Goal: Check status: Check status

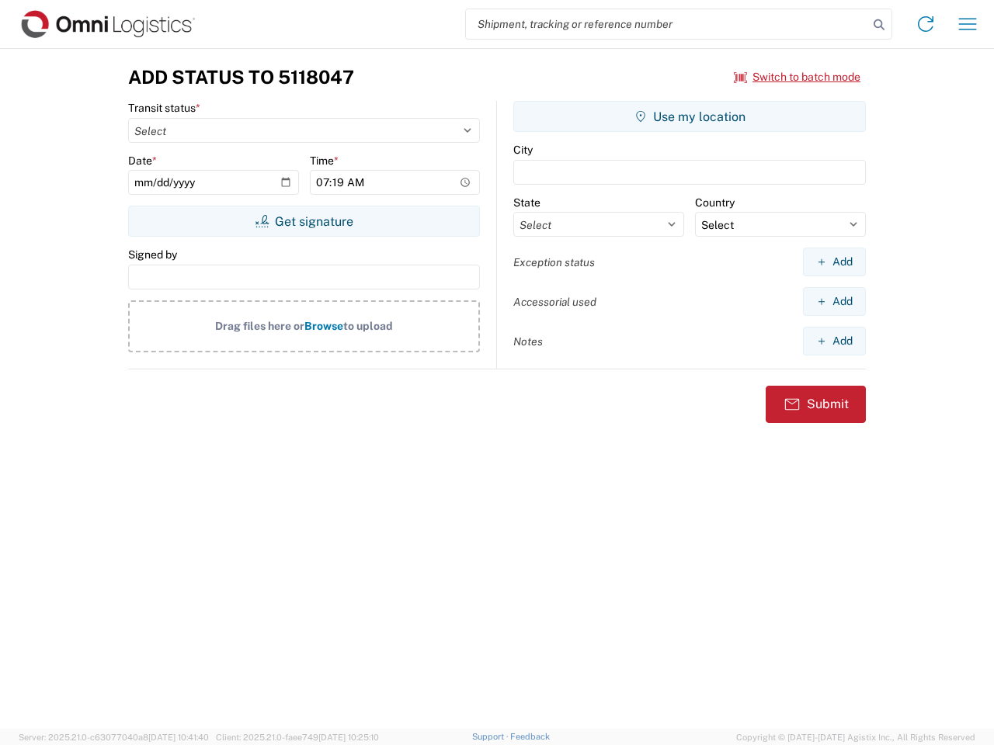
click at [667, 24] on input "search" at bounding box center [667, 24] width 402 height 30
click at [879, 25] on icon at bounding box center [879, 25] width 22 height 22
click at [925, 24] on icon at bounding box center [925, 24] width 25 height 25
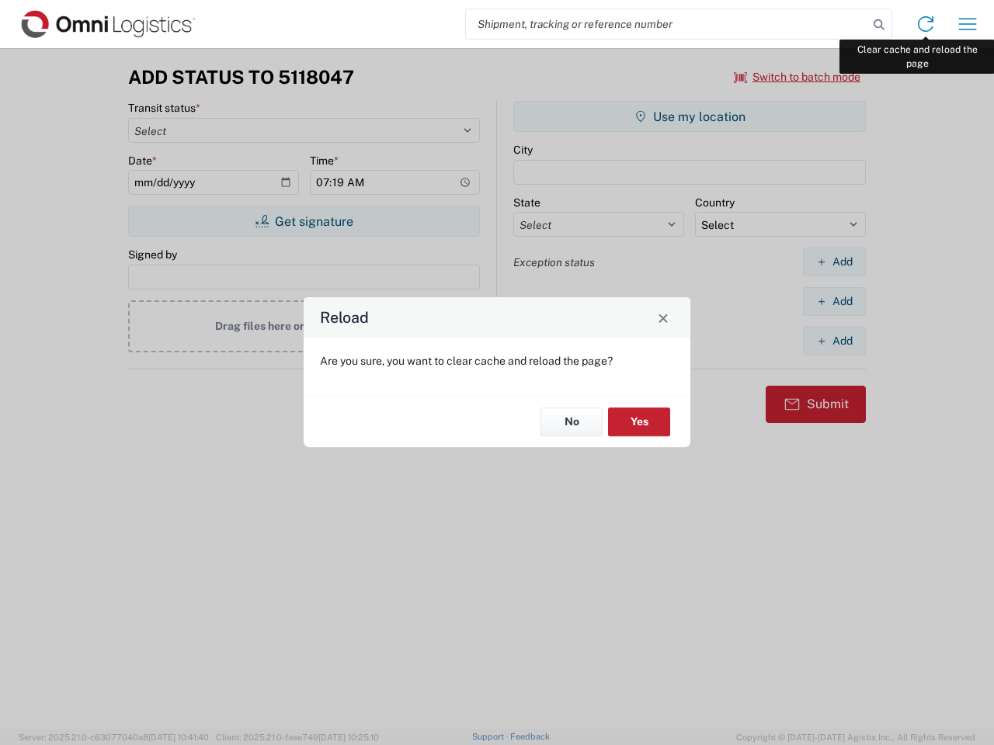
click at [967, 24] on div "Reload Are you sure, you want to clear cache and reload the page? No Yes" at bounding box center [497, 372] width 994 height 745
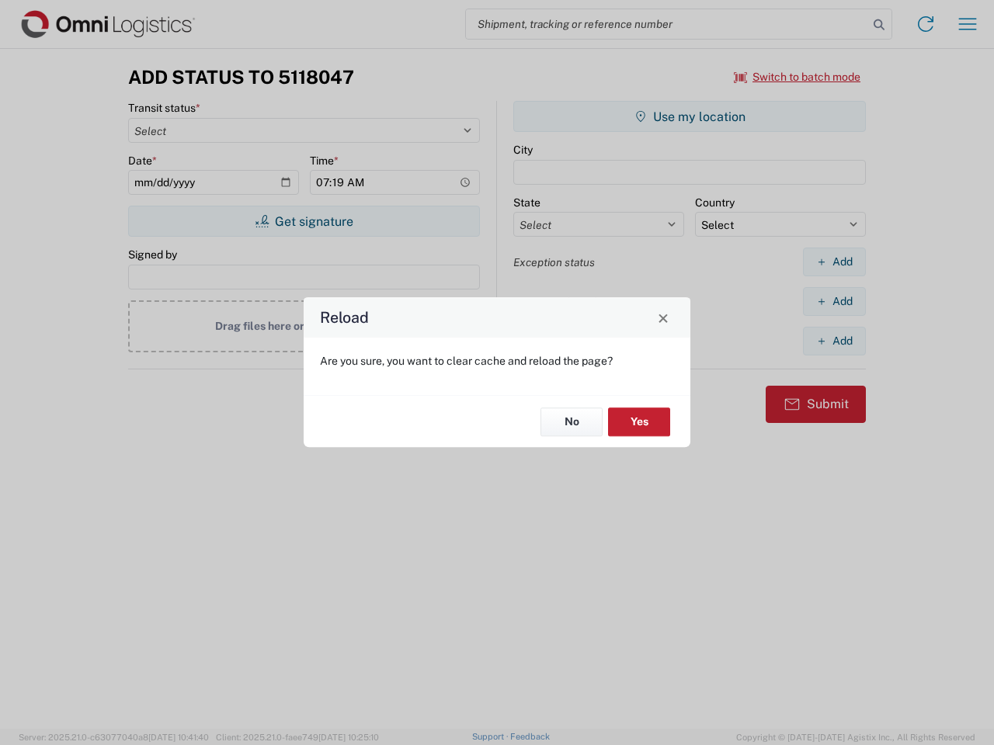
click at [797, 77] on div "Reload Are you sure, you want to clear cache and reload the page? No Yes" at bounding box center [497, 372] width 994 height 745
click at [304, 221] on div "Reload Are you sure, you want to clear cache and reload the page? No Yes" at bounding box center [497, 372] width 994 height 745
click at [689, 116] on div "Reload Are you sure, you want to clear cache and reload the page? No Yes" at bounding box center [497, 372] width 994 height 745
click at [834, 262] on div "Reload Are you sure, you want to clear cache and reload the page? No Yes" at bounding box center [497, 372] width 994 height 745
click at [834, 301] on div "Reload Are you sure, you want to clear cache and reload the page? No Yes" at bounding box center [497, 372] width 994 height 745
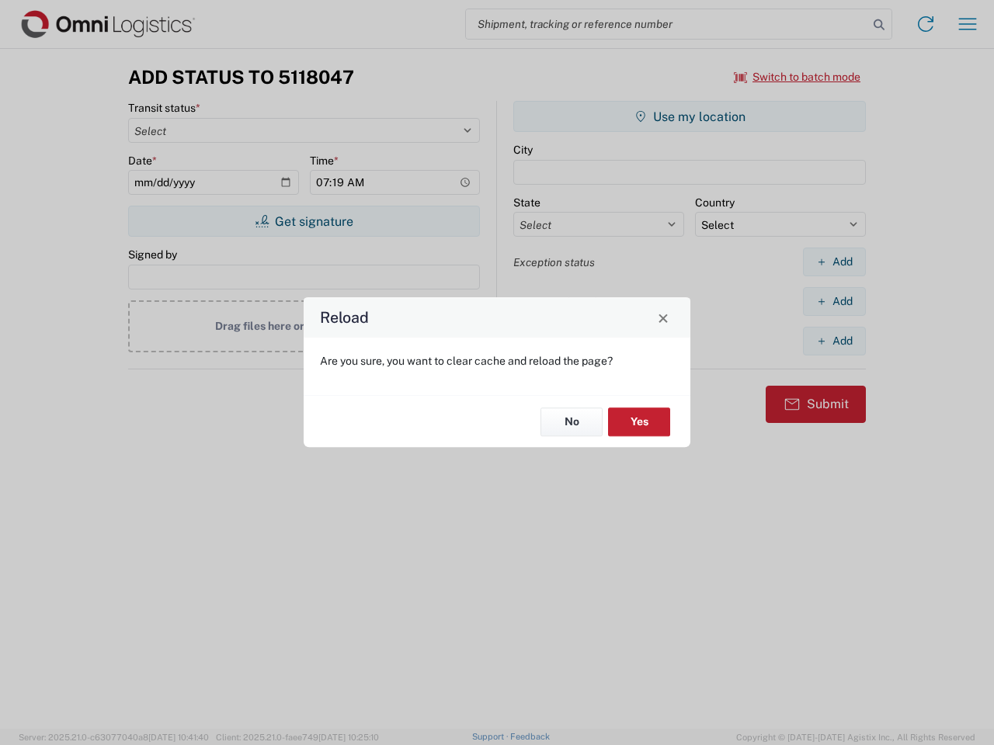
click at [834, 341] on div "Reload Are you sure, you want to clear cache and reload the page? No Yes" at bounding box center [497, 372] width 994 height 745
